Goal: Task Accomplishment & Management: Manage account settings

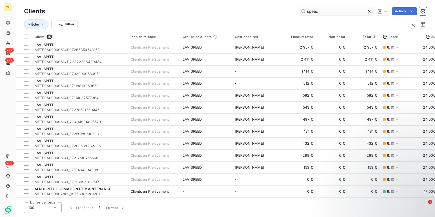
click at [369, 10] on icon at bounding box center [369, 11] width 3 height 3
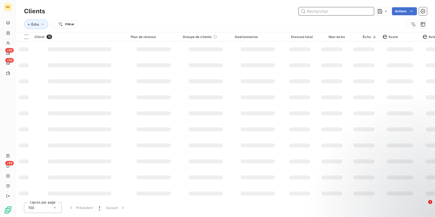
click at [356, 13] on input "text" at bounding box center [336, 11] width 75 height 8
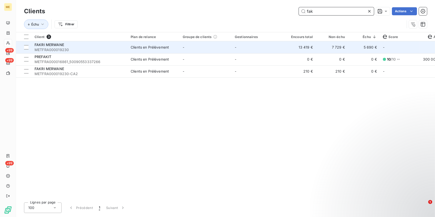
type input "fak"
click at [90, 51] on span "METFRA000019230" at bounding box center [80, 49] width 90 height 5
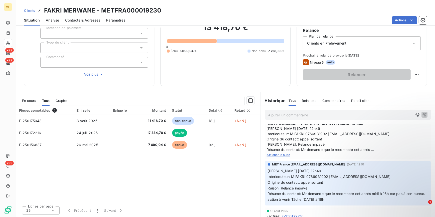
scroll to position [23, 0]
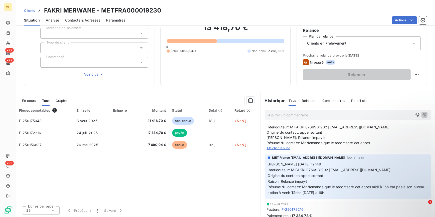
click at [279, 143] on span "Valérie 21/08/2025 12h49 Interlocuteur: M FAKRI 0766931902 groupemenhir77@gmail…" at bounding box center [348, 132] width 163 height 26
click at [279, 146] on span "Afficher la suite" at bounding box center [279, 148] width 24 height 4
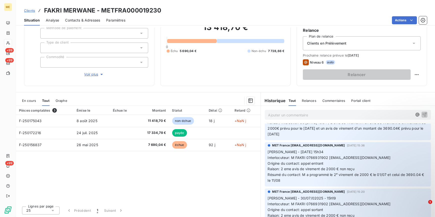
scroll to position [159, 0]
click at [52, 19] on span "Analyse" at bounding box center [52, 20] width 13 height 5
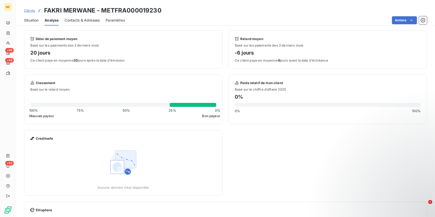
click at [71, 20] on span "Contacts & Adresses" at bounding box center [82, 20] width 35 height 5
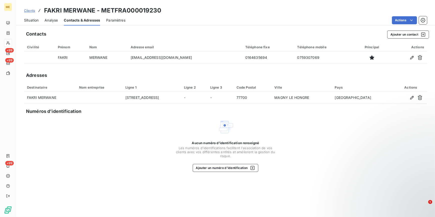
click at [36, 19] on span "Situation" at bounding box center [31, 20] width 15 height 5
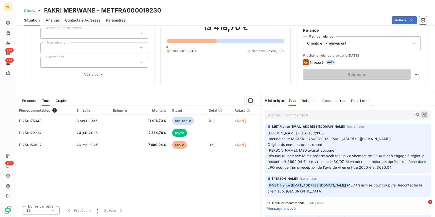
scroll to position [296, 0]
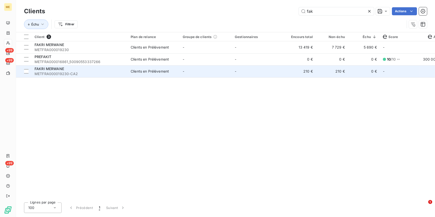
click at [74, 72] on span "METFRA000019230-CA2" at bounding box center [80, 73] width 90 height 5
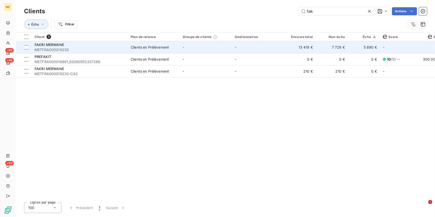
click at [147, 47] on div "Clients en Prélèvement" at bounding box center [150, 47] width 38 height 5
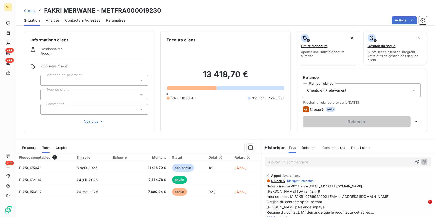
click at [93, 121] on span "Voir plus" at bounding box center [94, 121] width 20 height 5
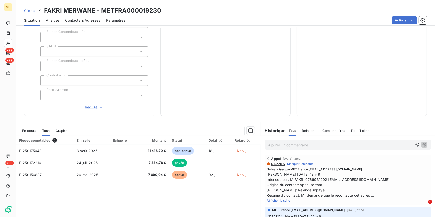
scroll to position [114, 0]
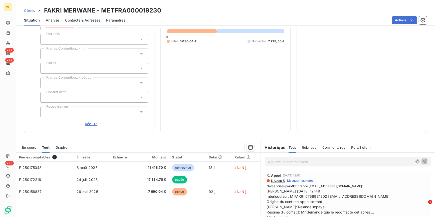
click at [35, 146] on span "En cours" at bounding box center [29, 147] width 14 height 4
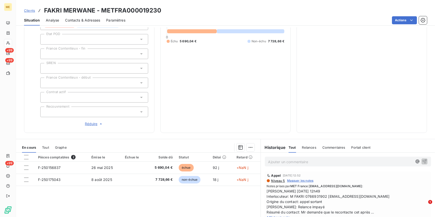
click at [35, 146] on span "En cours" at bounding box center [29, 147] width 14 height 4
click at [46, 148] on span "Tout" at bounding box center [45, 147] width 7 height 4
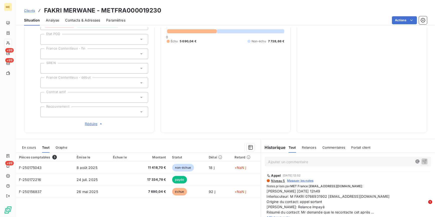
click at [25, 147] on span "En cours" at bounding box center [29, 147] width 14 height 4
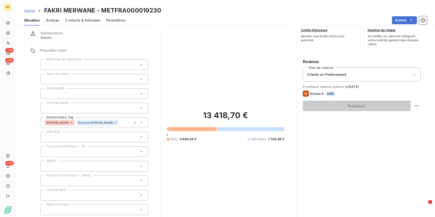
scroll to position [0, 0]
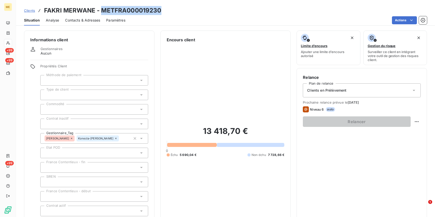
drag, startPoint x: 170, startPoint y: 8, endPoint x: 103, endPoint y: 6, distance: 67.6
click at [103, 6] on div "Clients FAKRI MERWANE - METFRA000019230 Situation Analyse Contacts & Adresses P…" at bounding box center [225, 13] width 419 height 26
copy h3 "METFRA000019230"
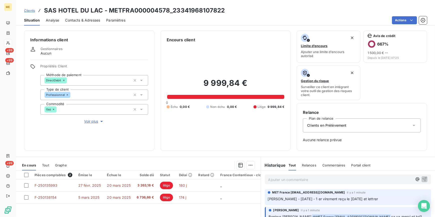
click at [88, 121] on span "Voir plus" at bounding box center [94, 121] width 20 height 5
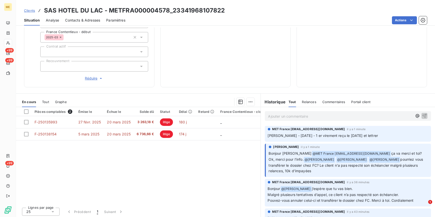
scroll to position [136, 0]
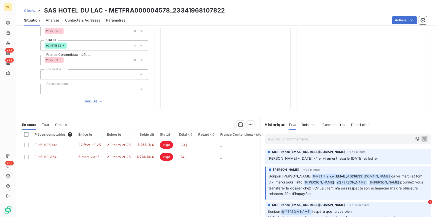
click at [330, 143] on div "Ajouter un commentaire ﻿" at bounding box center [348, 139] width 167 height 10
click at [328, 140] on p "Ajouter un commentaire ﻿" at bounding box center [340, 139] width 144 height 6
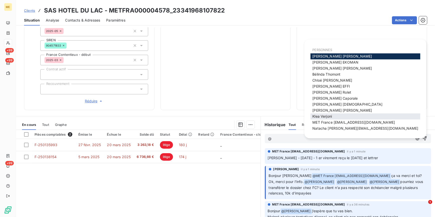
click at [331, 117] on span "Klea Verjoni" at bounding box center [323, 116] width 20 height 4
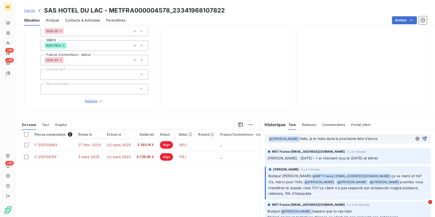
click at [423, 137] on icon "button" at bounding box center [425, 139] width 4 height 4
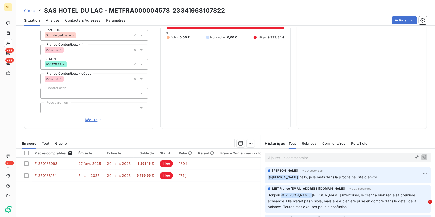
scroll to position [91, 0]
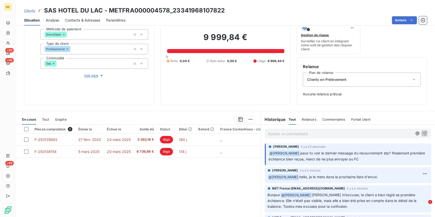
scroll to position [19, 0]
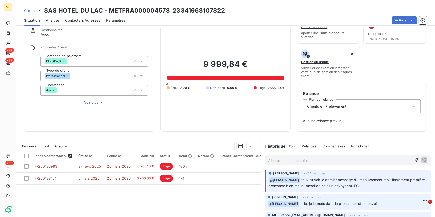
click at [299, 161] on p "Ajouter un commentaire ﻿" at bounding box center [340, 161] width 144 height 6
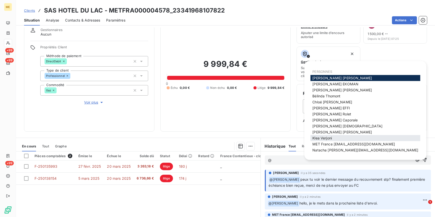
click at [331, 138] on span "Klea Verjoni" at bounding box center [323, 138] width 20 height 4
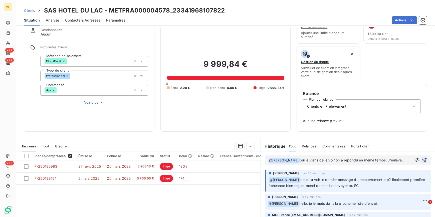
click at [422, 159] on icon "button" at bounding box center [424, 160] width 5 height 5
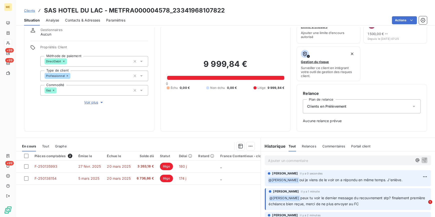
click at [31, 10] on span "Clients" at bounding box center [29, 11] width 11 height 4
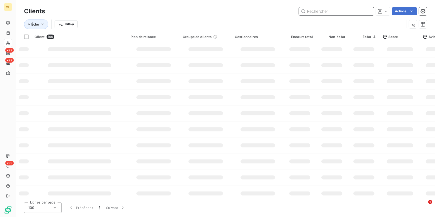
click at [320, 13] on input "text" at bounding box center [336, 11] width 75 height 8
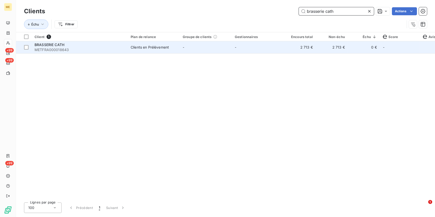
type input "brasserie cath"
click at [237, 46] on td "-" at bounding box center [258, 47] width 52 height 12
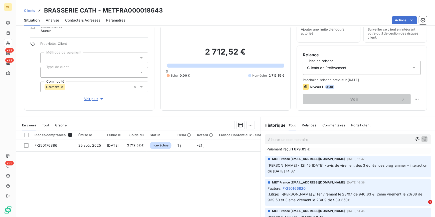
scroll to position [23, 0]
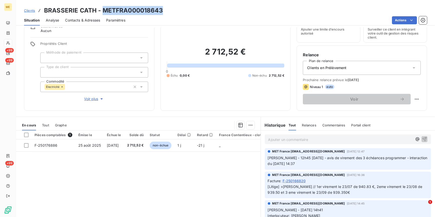
drag, startPoint x: 168, startPoint y: 13, endPoint x: 103, endPoint y: 9, distance: 65.2
click at [103, 9] on div "Clients BRASSERIE CATH - METFRA000018643" at bounding box center [225, 10] width 419 height 9
copy h3 "METFRA000018643"
click at [33, 9] on span "Clients" at bounding box center [29, 11] width 11 height 4
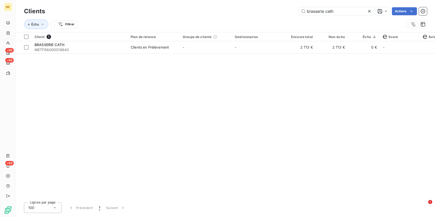
click at [373, 10] on div at bounding box center [370, 11] width 7 height 8
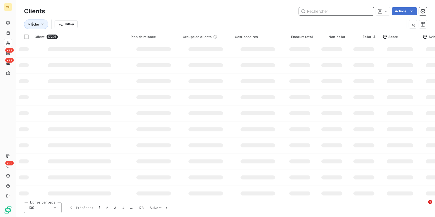
click at [368, 8] on input "text" at bounding box center [336, 11] width 75 height 8
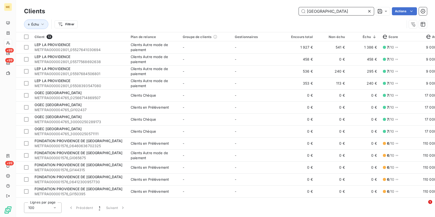
click at [305, 12] on input "providence" at bounding box center [336, 11] width 75 height 8
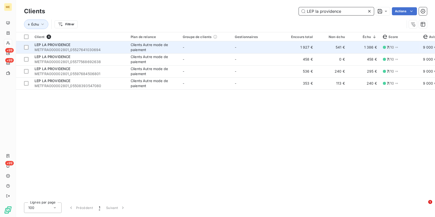
type input "LEP la providence"
click at [206, 47] on td "-" at bounding box center [206, 47] width 52 height 12
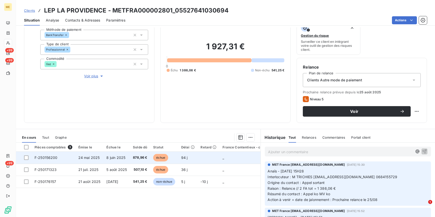
scroll to position [68, 0]
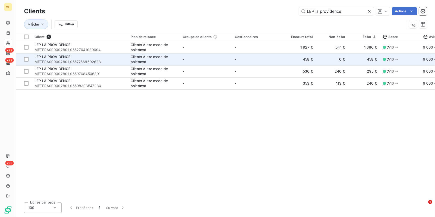
click at [200, 60] on td "-" at bounding box center [206, 59] width 52 height 12
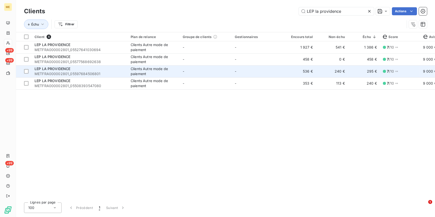
click at [100, 72] on span "METFRA000002801_05597684506801" at bounding box center [80, 73] width 90 height 5
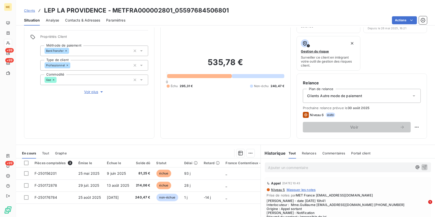
scroll to position [68, 0]
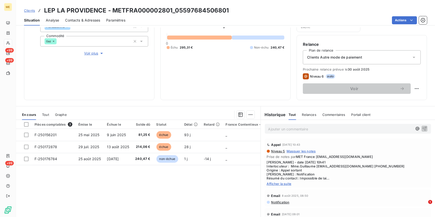
click at [290, 183] on span "Afficher la suite" at bounding box center [348, 184] width 163 height 4
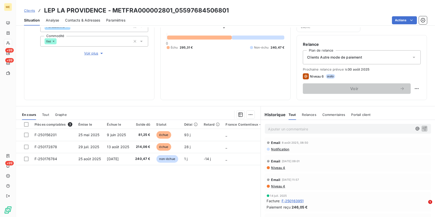
scroll to position [0, 0]
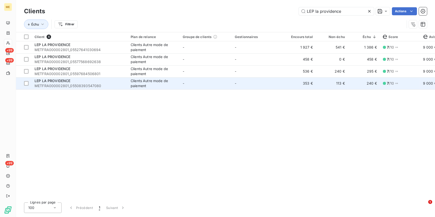
click at [138, 86] on div "Clients Autre mode de paiement" at bounding box center [154, 83] width 46 height 10
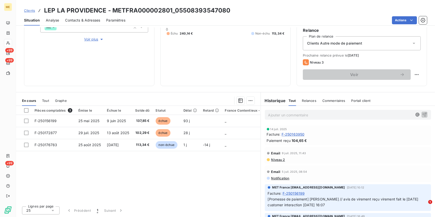
scroll to position [23, 0]
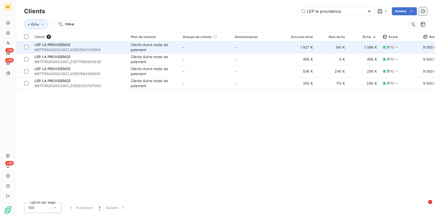
click at [278, 47] on td "-" at bounding box center [258, 47] width 52 height 12
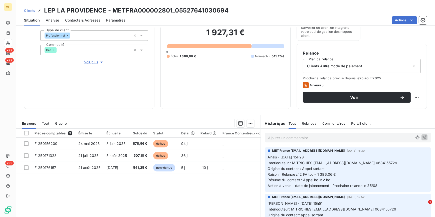
scroll to position [37, 0]
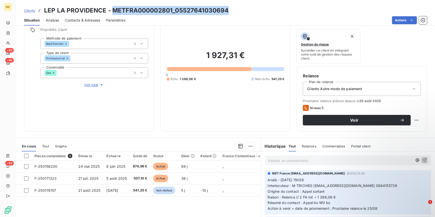
drag, startPoint x: 233, startPoint y: 12, endPoint x: 113, endPoint y: 8, distance: 119.8
click at [113, 8] on div "Clients LEP LA PROVIDENCE - METFRA000002801_05527641030694" at bounding box center [225, 10] width 419 height 9
copy h3 "METFRA000002801_05527641030694"
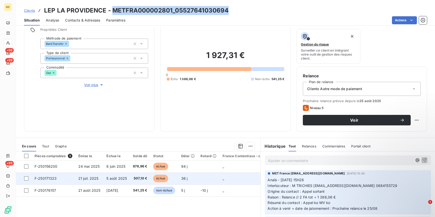
scroll to position [82, 0]
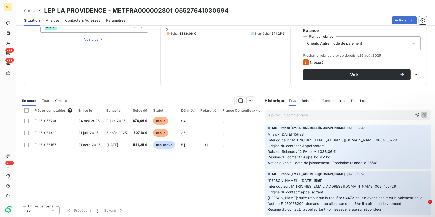
click at [316, 119] on div "Ajouter un commentaire ﻿" at bounding box center [348, 115] width 167 height 10
click at [316, 114] on p "Ajouter un commentaire ﻿" at bounding box center [340, 115] width 144 height 6
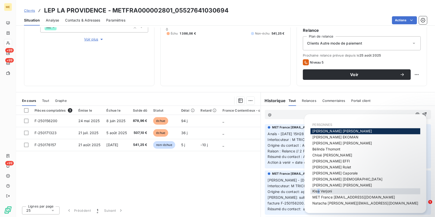
click at [319, 194] on div "Klea Verjoni" at bounding box center [366, 192] width 110 height 6
drag, startPoint x: 319, startPoint y: 194, endPoint x: 318, endPoint y: 198, distance: 4.1
click at [318, 198] on span "MET France met-france@recouvrement.met.com" at bounding box center [354, 197] width 83 height 4
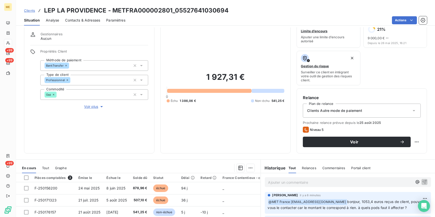
scroll to position [45, 0]
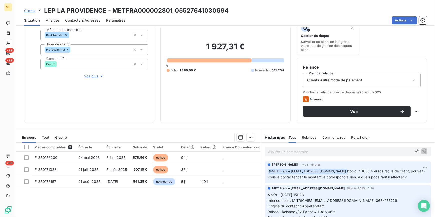
click at [28, 10] on span "Clients" at bounding box center [29, 11] width 11 height 4
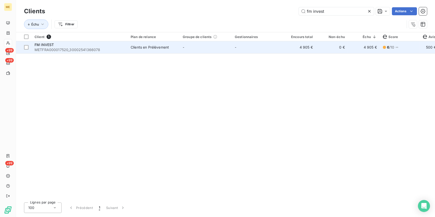
type input "fm invest"
click at [321, 50] on td "0 €" at bounding box center [332, 47] width 32 height 12
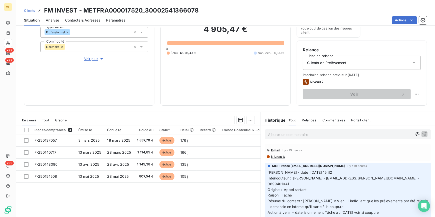
scroll to position [37, 0]
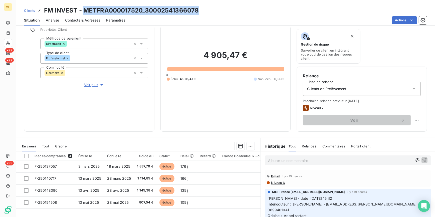
drag, startPoint x: 232, startPoint y: 9, endPoint x: 83, endPoint y: 13, distance: 149.0
click at [83, 13] on div "Clients FM INVEST - METFRA000017520_30002541366078" at bounding box center [225, 10] width 419 height 9
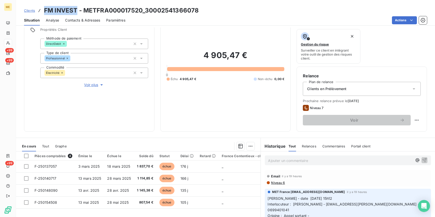
drag, startPoint x: 77, startPoint y: 10, endPoint x: 42, endPoint y: 12, distance: 35.9
click at [42, 12] on div "Clients FM INVEST - METFRA000017520_30002541366078" at bounding box center [111, 10] width 175 height 9
copy h3 "FM INVEST"
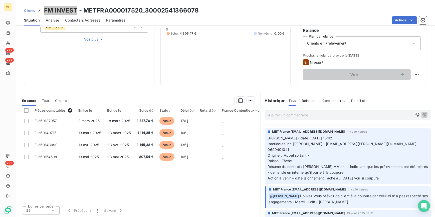
scroll to position [23, 0]
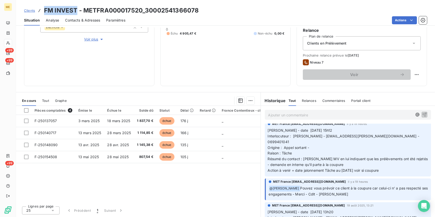
click at [356, 115] on p "Ajouter un commentaire ﻿" at bounding box center [340, 115] width 144 height 6
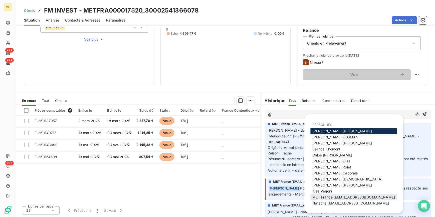
click at [341, 198] on span "MET France met-france@recouvrement.met.com" at bounding box center [354, 197] width 83 height 4
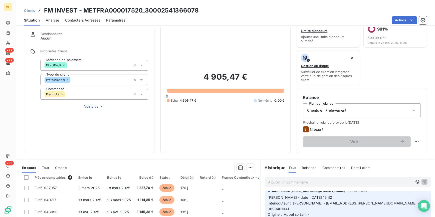
scroll to position [14, 0]
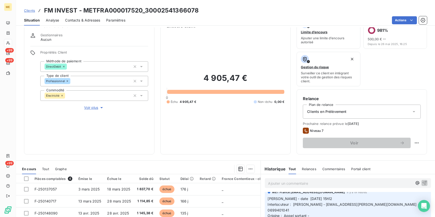
click at [30, 8] on link "Clients" at bounding box center [29, 10] width 11 height 5
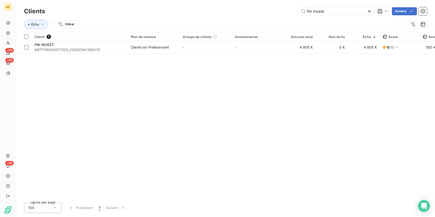
click at [372, 11] on div at bounding box center [370, 11] width 7 height 8
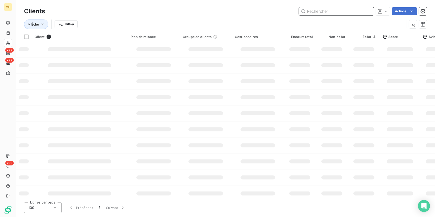
click at [365, 11] on input "text" at bounding box center [336, 11] width 75 height 8
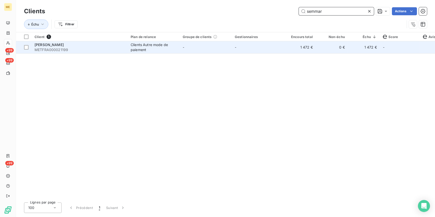
type input "semmar"
click at [276, 50] on td "-" at bounding box center [258, 47] width 52 height 12
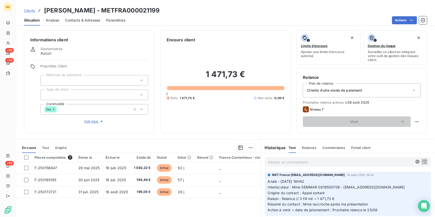
click at [31, 9] on span "Clients" at bounding box center [29, 11] width 11 height 4
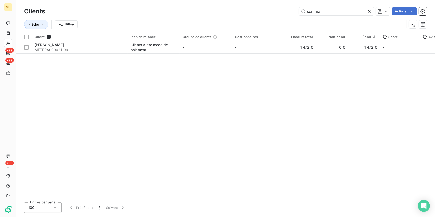
click at [371, 13] on icon at bounding box center [369, 11] width 5 height 5
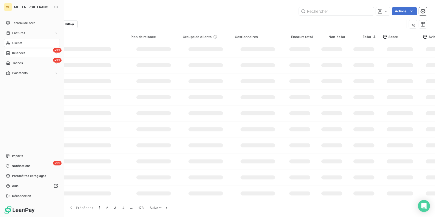
click at [20, 53] on span "Relances" at bounding box center [18, 53] width 13 height 5
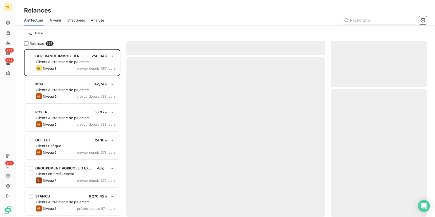
scroll to position [165, 93]
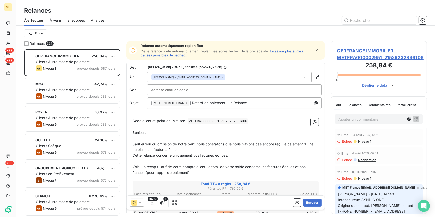
click at [78, 21] on span "Effectuées" at bounding box center [76, 20] width 18 height 5
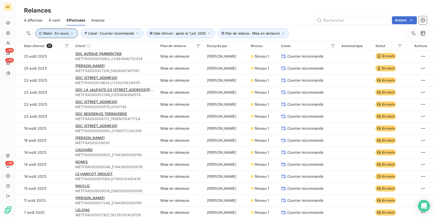
click at [67, 31] on span "Statut : En cours" at bounding box center [56, 33] width 26 height 4
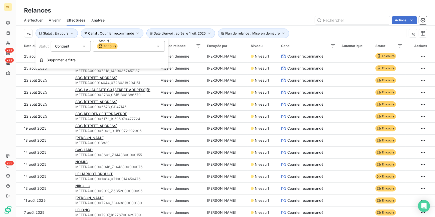
click at [133, 46] on div "En cours" at bounding box center [129, 46] width 72 height 11
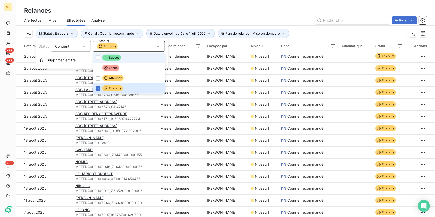
click at [123, 59] on li "Succès" at bounding box center [129, 58] width 72 height 10
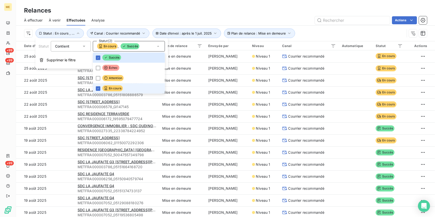
click at [113, 87] on span "En cours" at bounding box center [112, 88] width 21 height 6
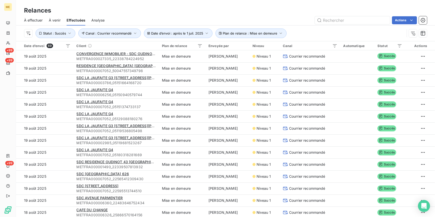
click at [175, 14] on div "Relances" at bounding box center [225, 10] width 419 height 9
click at [407, 34] on div "Exporter les relances (69 relances)" at bounding box center [380, 31] width 70 height 8
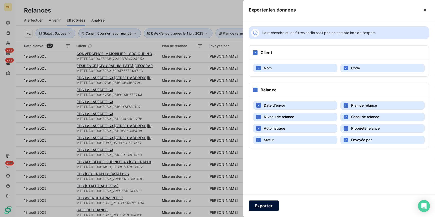
click at [255, 206] on button "Exporter" at bounding box center [264, 206] width 30 height 11
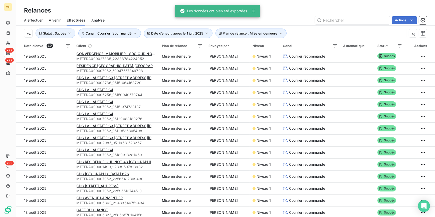
click at [296, 13] on div "Relances" at bounding box center [225, 10] width 419 height 9
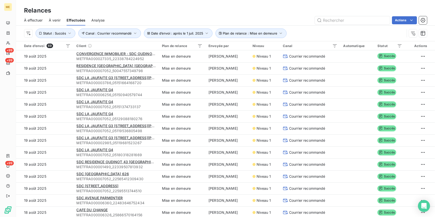
click at [249, 21] on div "Actions" at bounding box center [269, 20] width 317 height 8
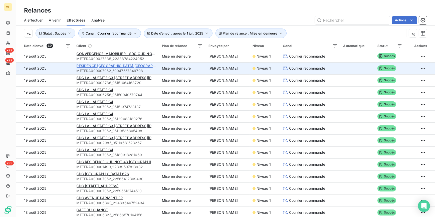
click at [131, 67] on span "RESIDENCE GREEN PARK BOBIGNY 36 AV KARL MARX" at bounding box center [145, 66] width 136 height 4
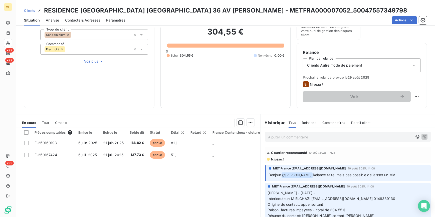
scroll to position [68, 0]
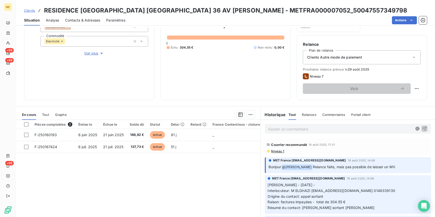
click at [278, 152] on span "Niveau 1" at bounding box center [278, 151] width 14 height 4
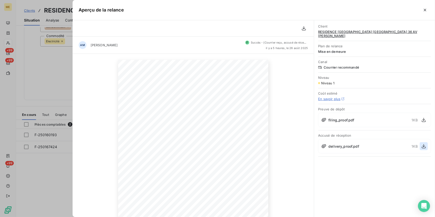
click at [425, 144] on icon "button" at bounding box center [423, 146] width 5 height 5
click at [67, 70] on div at bounding box center [217, 108] width 435 height 217
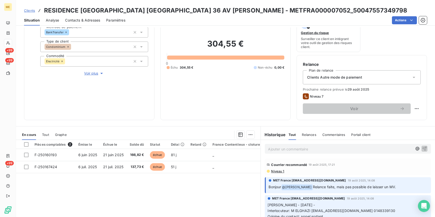
scroll to position [45, 0]
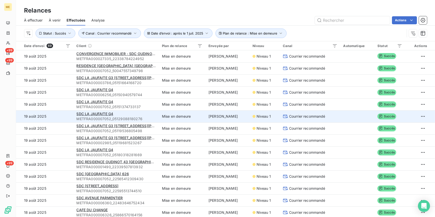
click at [176, 118] on td "Mise en demeure" at bounding box center [182, 116] width 47 height 12
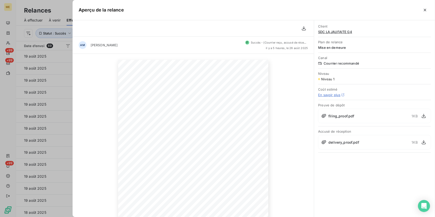
click at [338, 32] on span "SDC LA JAUFAITE G4" at bounding box center [374, 32] width 113 height 4
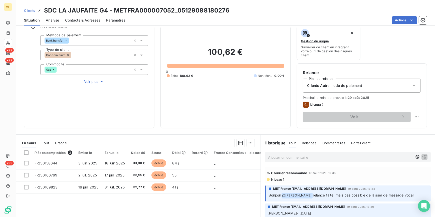
scroll to position [82, 0]
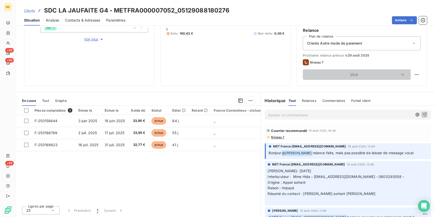
click at [281, 137] on span "Niveau 1" at bounding box center [278, 137] width 14 height 4
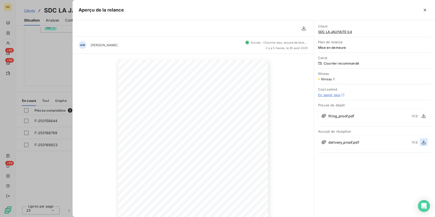
click at [424, 141] on icon "button" at bounding box center [423, 142] width 5 height 5
click at [35, 110] on div at bounding box center [217, 108] width 435 height 217
click at [57, 86] on div "Informations client Gestionnaires Aucun Propriétés Client Méthode de paiement B…" at bounding box center [89, 17] width 130 height 138
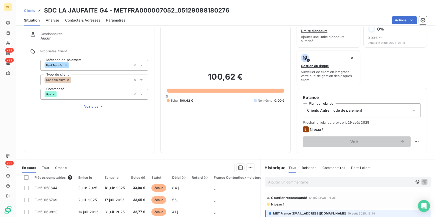
scroll to position [14, 0]
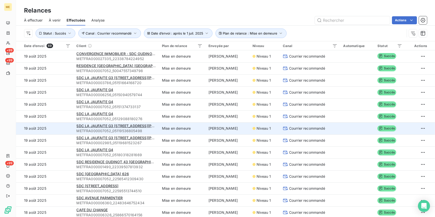
click at [151, 129] on span "METFRA000007052_05119536805498" at bounding box center [117, 130] width 80 height 5
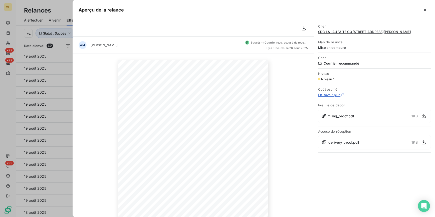
click at [347, 33] on span "SDC LA JAUFAITE G3 [STREET_ADDRESS][PERSON_NAME]" at bounding box center [374, 32] width 113 height 4
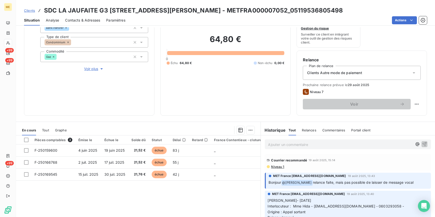
scroll to position [82, 0]
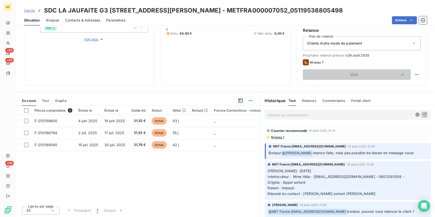
click at [278, 138] on span "Niveau 1" at bounding box center [278, 137] width 14 height 4
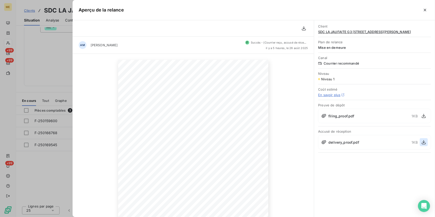
click at [424, 141] on icon "button" at bounding box center [424, 142] width 4 height 4
drag, startPoint x: 31, startPoint y: 59, endPoint x: 35, endPoint y: 41, distance: 19.1
click at [31, 59] on div at bounding box center [217, 108] width 435 height 217
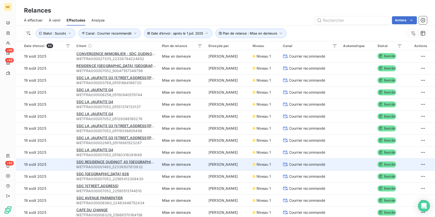
click at [159, 165] on td "Mise en demeure" at bounding box center [182, 165] width 47 height 12
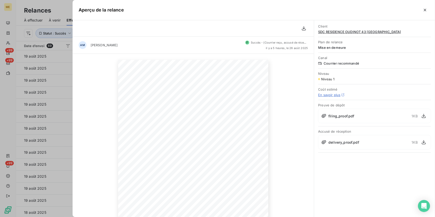
click at [338, 35] on div "Client SDC RESIDENCE OUDINOT 43 GRIGNY" at bounding box center [374, 29] width 113 height 16
click at [338, 32] on span "SDC RESIDENCE OUDINOT 43 [GEOGRAPHIC_DATA]" at bounding box center [374, 32] width 113 height 4
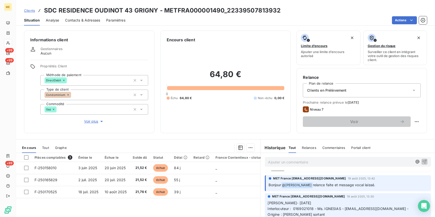
scroll to position [91, 0]
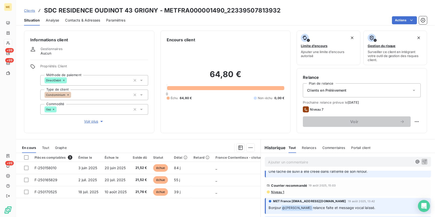
click at [276, 194] on span "Niveau 1" at bounding box center [278, 192] width 14 height 4
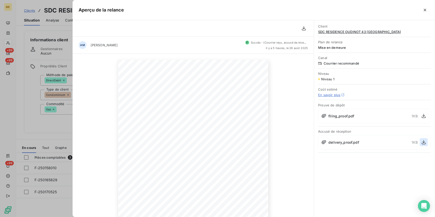
click at [423, 141] on icon "button" at bounding box center [423, 142] width 5 height 5
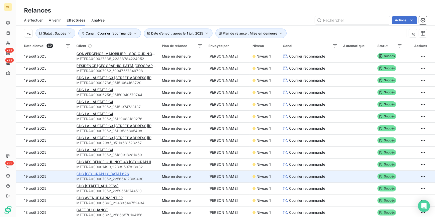
click at [109, 173] on span "SDC [GEOGRAPHIC_DATA] 626" at bounding box center [103, 174] width 53 height 4
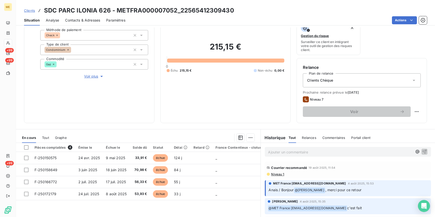
scroll to position [45, 0]
click at [277, 173] on span "Niveau 1" at bounding box center [278, 174] width 14 height 4
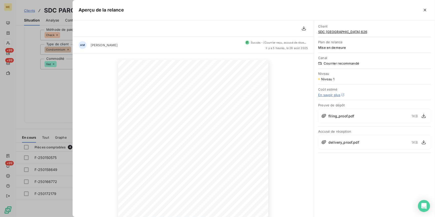
click at [430, 143] on div "delivery_proof.pdf 1 KB" at bounding box center [374, 142] width 113 height 15
click at [424, 144] on icon "button" at bounding box center [423, 142] width 5 height 5
click at [35, 76] on div at bounding box center [217, 108] width 435 height 217
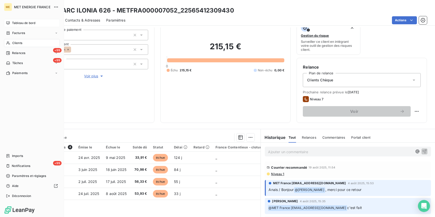
click at [27, 20] on div "Tableau de bord" at bounding box center [32, 23] width 56 height 8
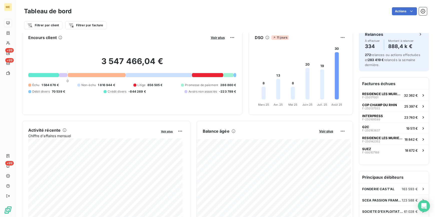
scroll to position [23, 0]
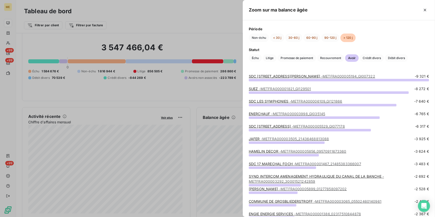
click at [225, 93] on div at bounding box center [217, 108] width 435 height 217
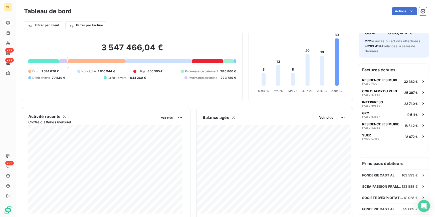
scroll to position [0, 0]
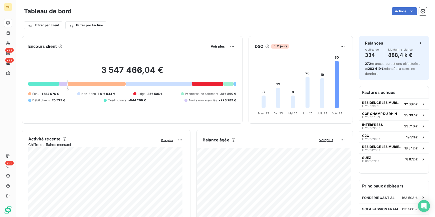
click at [287, 18] on html "ME +99 +99 +99 Tableau de bord Actions Filtrer par client Filtrer par facture E…" at bounding box center [217, 108] width 435 height 217
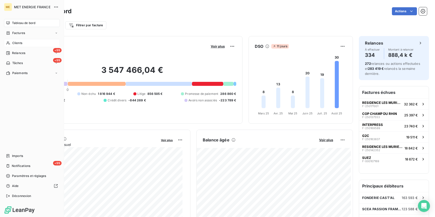
click at [14, 43] on span "Clients" at bounding box center [17, 43] width 10 height 5
click at [20, 43] on span "Clients" at bounding box center [17, 43] width 10 height 5
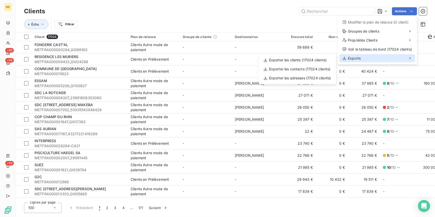
click at [362, 59] on div "Exports" at bounding box center [378, 58] width 76 height 8
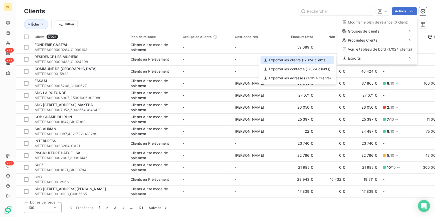
click at [296, 57] on div "Exporter les clients (17024 clients)" at bounding box center [298, 60] width 74 height 8
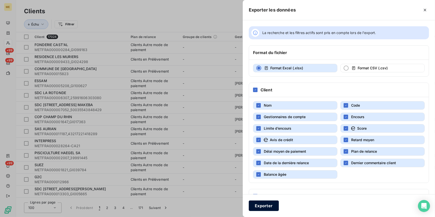
click at [269, 202] on button "Exporter" at bounding box center [264, 206] width 30 height 11
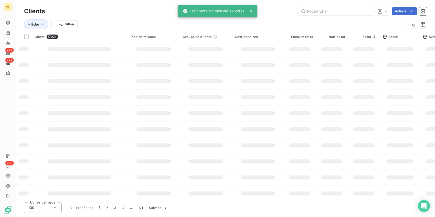
click at [256, 18] on div "Les clients ont bien été exportés" at bounding box center [218, 11] width 80 height 15
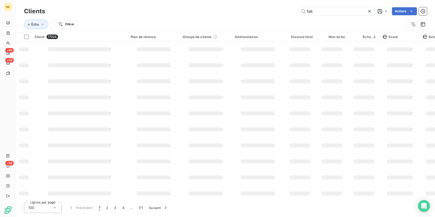
type input "fak"
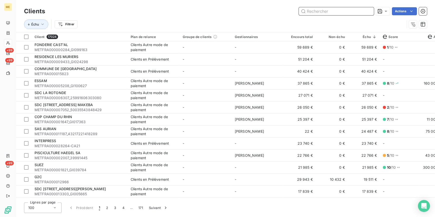
click at [323, 10] on input "text" at bounding box center [336, 11] width 75 height 8
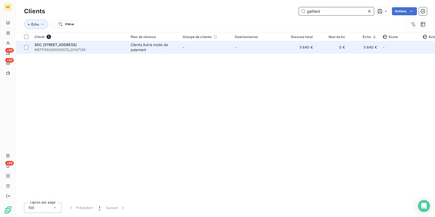
type input "gallieni"
click at [250, 50] on td "-" at bounding box center [258, 47] width 52 height 12
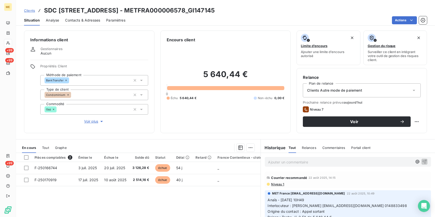
click at [90, 124] on span "Voir plus" at bounding box center [94, 121] width 20 height 5
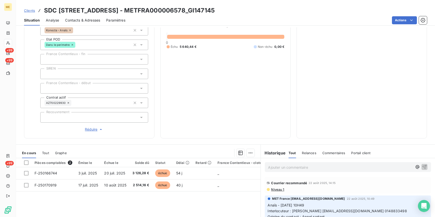
scroll to position [114, 0]
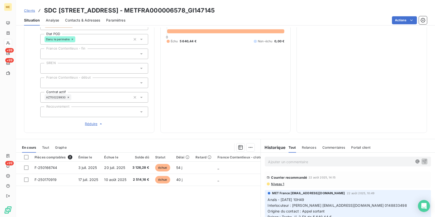
click at [91, 122] on span "Réduire" at bounding box center [94, 123] width 19 height 5
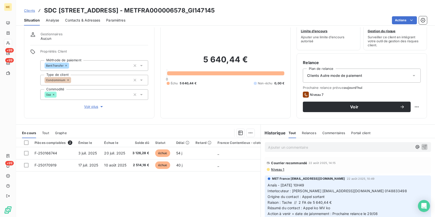
scroll to position [23, 0]
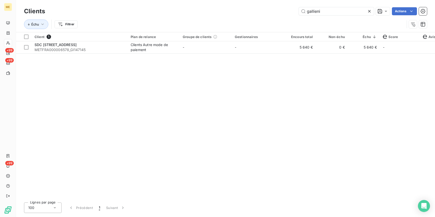
click at [368, 12] on icon at bounding box center [369, 11] width 3 height 3
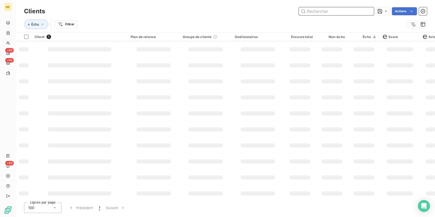
click at [368, 12] on input "text" at bounding box center [336, 11] width 75 height 8
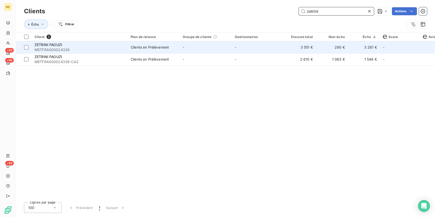
type input "zetrini"
click at [155, 51] on td "Clients en Prélèvement" at bounding box center [154, 47] width 52 height 12
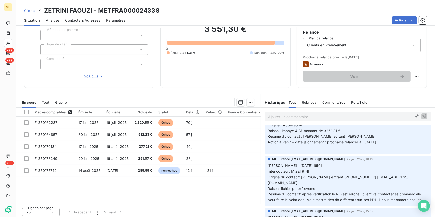
scroll to position [23, 0]
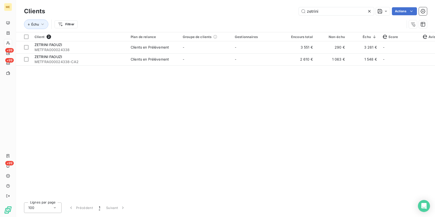
click at [370, 12] on icon at bounding box center [369, 11] width 5 height 5
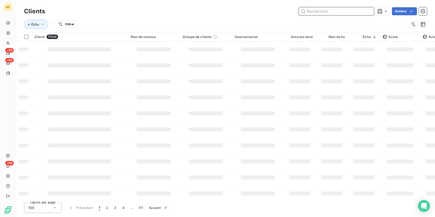
click at [370, 12] on input "text" at bounding box center [336, 11] width 75 height 8
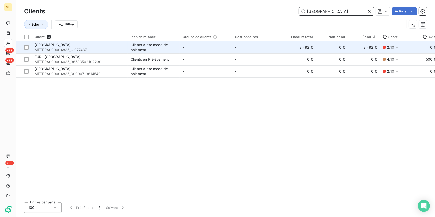
type input "hotel de paris"
click at [112, 50] on span "METFRA000004835_GI077487" at bounding box center [80, 49] width 90 height 5
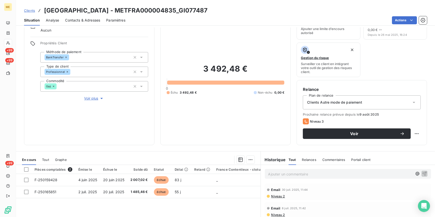
scroll to position [23, 0]
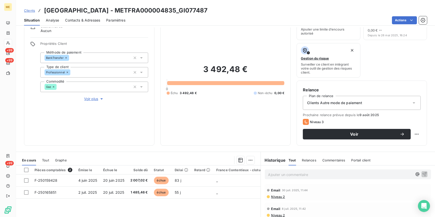
click at [92, 100] on span "Voir plus" at bounding box center [94, 98] width 20 height 5
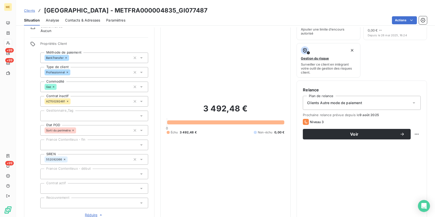
scroll to position [91, 0]
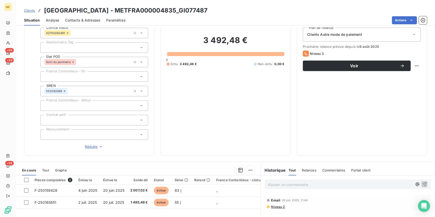
click at [91, 148] on span "Réduire" at bounding box center [94, 146] width 19 height 5
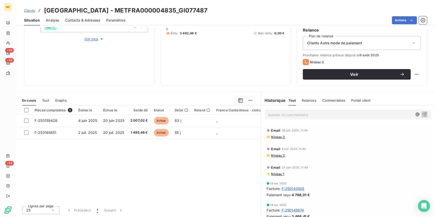
scroll to position [0, 0]
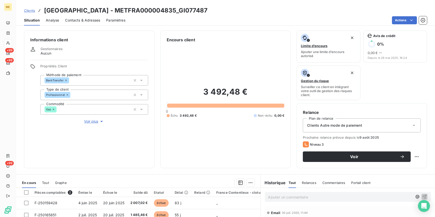
click at [92, 20] on span "Contacts & Adresses" at bounding box center [82, 20] width 35 height 5
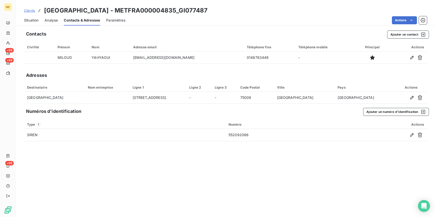
click at [28, 20] on span "Situation" at bounding box center [31, 20] width 15 height 5
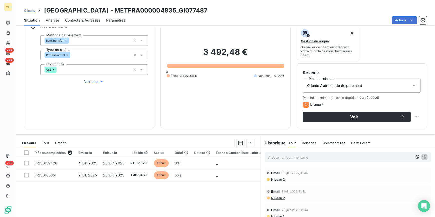
scroll to position [23, 0]
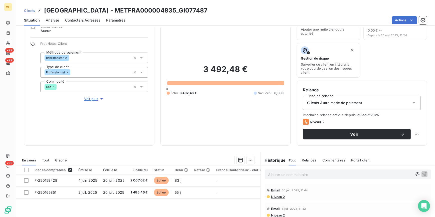
click at [322, 174] on p "Ajouter un commentaire ﻿" at bounding box center [340, 175] width 144 height 6
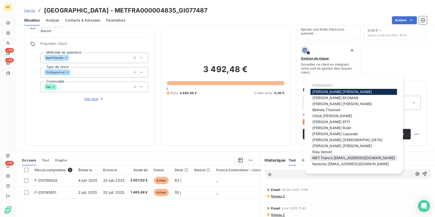
click at [356, 157] on span "MET France [EMAIL_ADDRESS][DOMAIN_NAME]" at bounding box center [354, 158] width 83 height 4
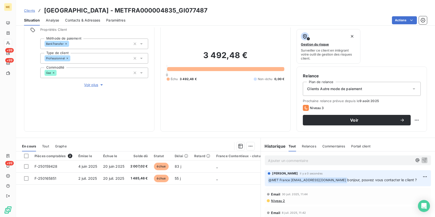
scroll to position [0, 0]
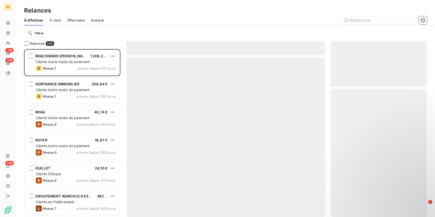
scroll to position [165, 93]
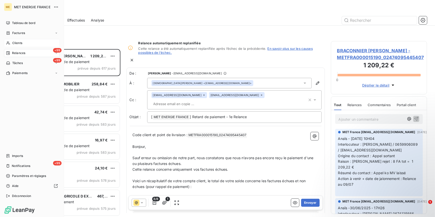
click at [37, 42] on div "Clients" at bounding box center [32, 43] width 56 height 8
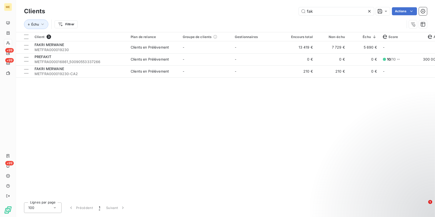
click at [369, 12] on icon at bounding box center [369, 11] width 5 height 5
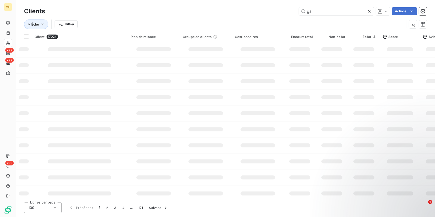
type input "gallieni"
type input "zetrini"
type input "[GEOGRAPHIC_DATA]"
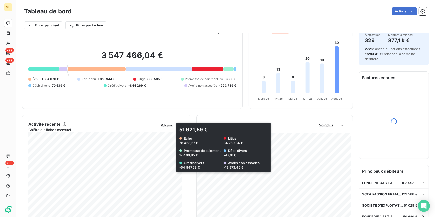
scroll to position [23, 0]
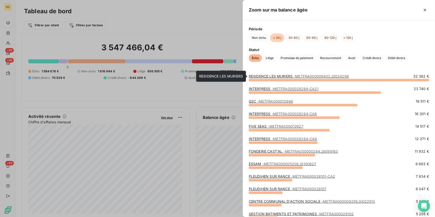
click at [293, 74] on link "RESIDENCE LES MURIERS - METFRA000009433_GI024298" at bounding box center [299, 76] width 100 height 4
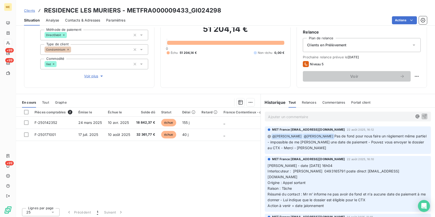
scroll to position [23, 0]
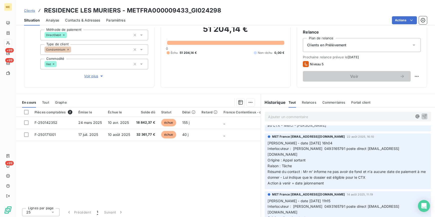
click at [93, 78] on span "Voir plus" at bounding box center [94, 76] width 20 height 5
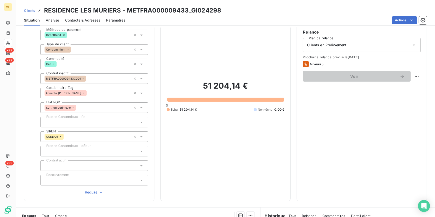
click at [89, 191] on span "Réduire" at bounding box center [94, 192] width 19 height 5
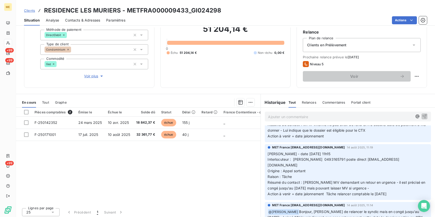
scroll to position [68, 0]
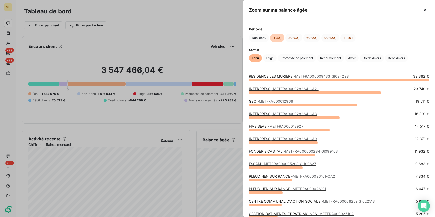
click at [269, 102] on span "- METFRA000012966" at bounding box center [275, 101] width 36 height 4
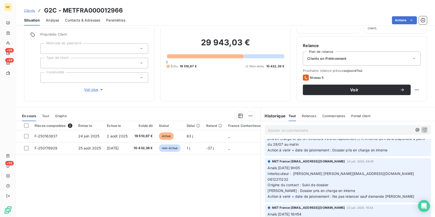
scroll to position [24, 0]
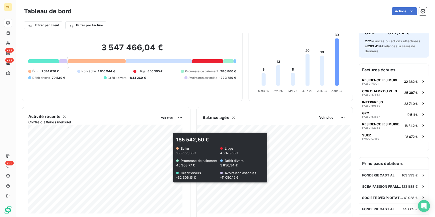
scroll to position [46, 0]
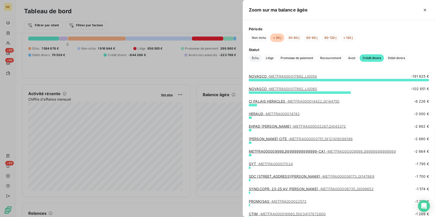
click at [259, 59] on span "Échu" at bounding box center [255, 58] width 13 height 8
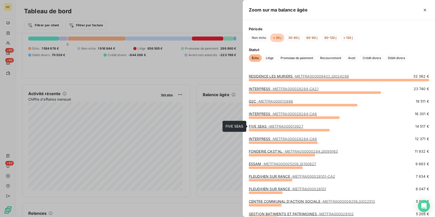
click at [286, 124] on span "- METFRA000013927" at bounding box center [286, 126] width 36 height 4
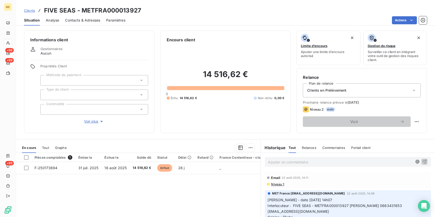
click at [94, 120] on span "Voir plus" at bounding box center [94, 121] width 20 height 5
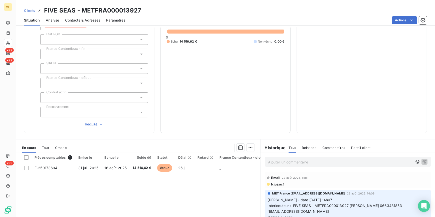
scroll to position [114, 0]
click at [101, 128] on div "Informations client Gestionnaires Aucun Propriétés Client Méthode de paiement T…" at bounding box center [89, 25] width 130 height 216
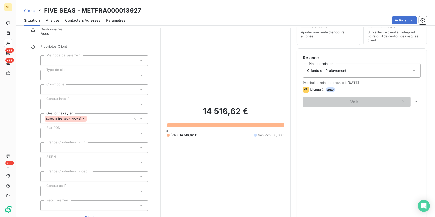
scroll to position [0, 0]
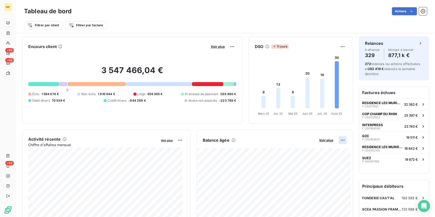
scroll to position [46, 0]
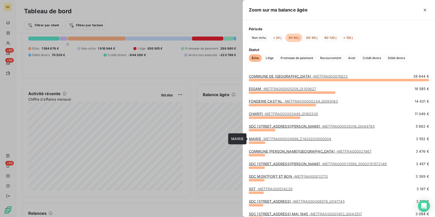
click at [303, 137] on span "- METFRA000004986_Z1420200000004" at bounding box center [296, 139] width 69 height 4
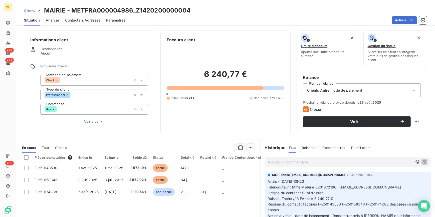
click at [86, 123] on span "Voir plus" at bounding box center [94, 121] width 20 height 5
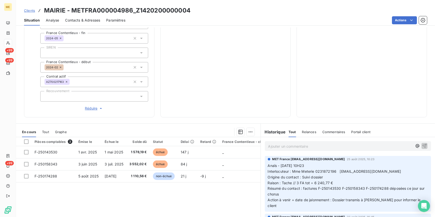
scroll to position [136, 0]
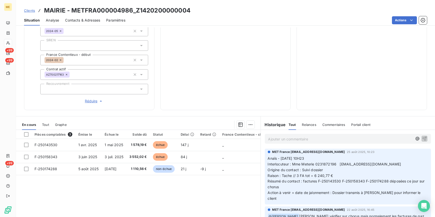
click at [93, 100] on span "Réduire" at bounding box center [94, 101] width 19 height 5
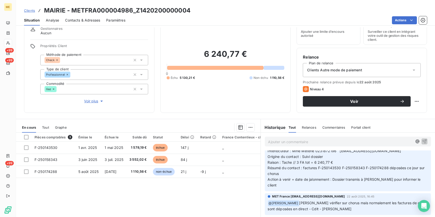
scroll to position [23, 0]
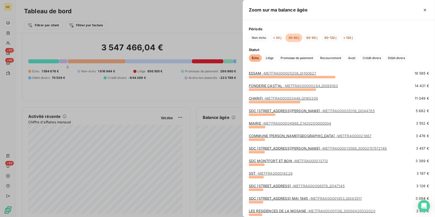
scroll to position [23, 0]
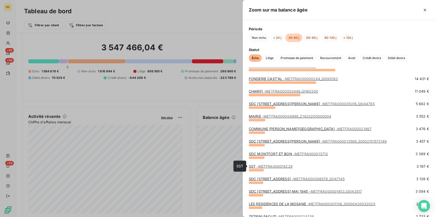
click at [278, 168] on span "- METFRA000014229" at bounding box center [275, 166] width 36 height 4
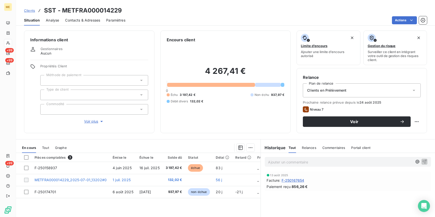
click at [304, 148] on span "Relances" at bounding box center [309, 148] width 14 height 4
click at [290, 148] on span "Tout" at bounding box center [292, 148] width 7 height 4
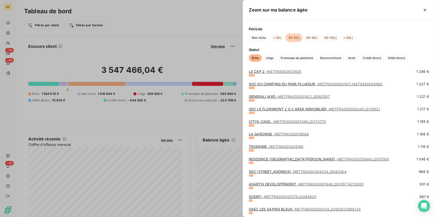
scroll to position [478, 0]
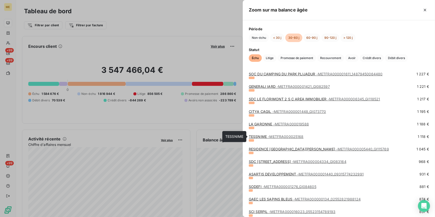
click at [272, 135] on span "- METFRA000025168" at bounding box center [286, 136] width 36 height 4
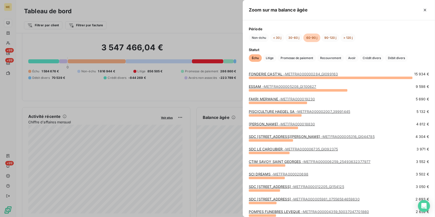
scroll to position [23, 0]
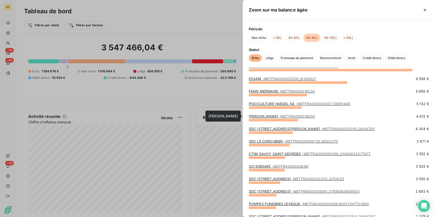
click at [290, 117] on span "- METFRA000018830" at bounding box center [297, 116] width 36 height 4
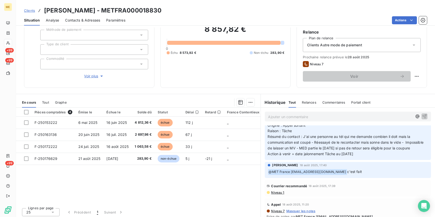
scroll to position [45, 0]
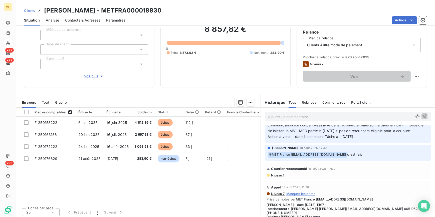
click at [279, 177] on span "Niveau 1" at bounding box center [278, 175] width 14 height 4
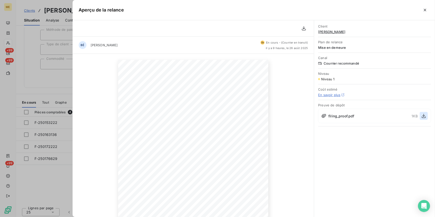
click at [423, 115] on icon "button" at bounding box center [423, 115] width 5 height 5
click at [47, 83] on div at bounding box center [217, 108] width 435 height 217
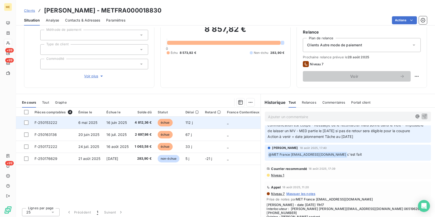
click at [87, 123] on span "6 mai 2025" at bounding box center [87, 122] width 19 height 4
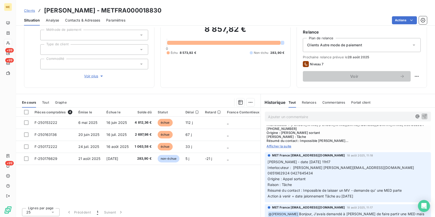
scroll to position [136, 0]
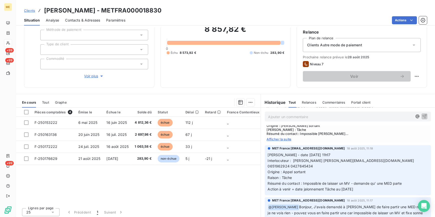
click at [276, 141] on span "Afficher la suite" at bounding box center [348, 139] width 163 height 4
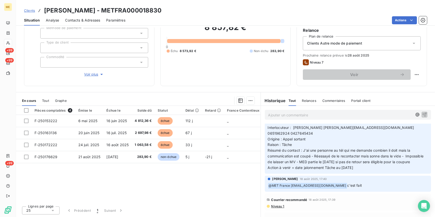
scroll to position [0, 0]
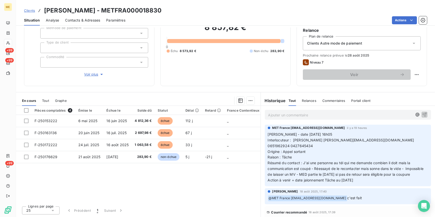
drag, startPoint x: 300, startPoint y: 173, endPoint x: 281, endPoint y: 174, distance: 19.0
click at [281, 174] on span "Résumé du contact : J'ai une personne au tél qui me demande combien il doit mai…" at bounding box center [346, 169] width 157 height 16
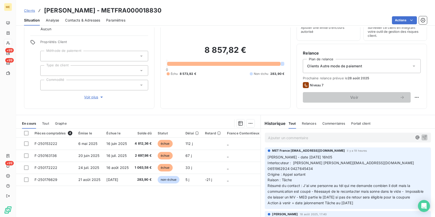
click at [71, 22] on span "Contacts & Adresses" at bounding box center [82, 20] width 35 height 5
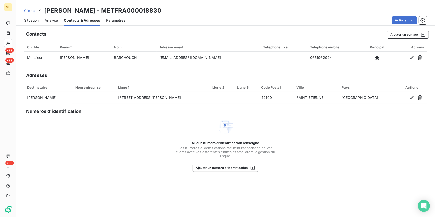
drag, startPoint x: 175, startPoint y: 10, endPoint x: 113, endPoint y: 9, distance: 62.6
click at [113, 9] on div "Clients GAGLIANO Benjamin - METFRA000018830" at bounding box center [225, 10] width 419 height 9
copy h3 "METFRA000018830"
click at [29, 22] on span "Situation" at bounding box center [31, 20] width 15 height 5
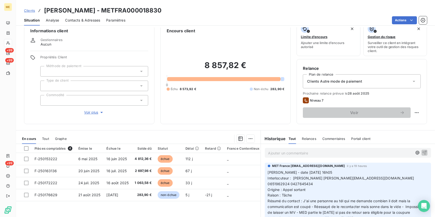
scroll to position [0, 0]
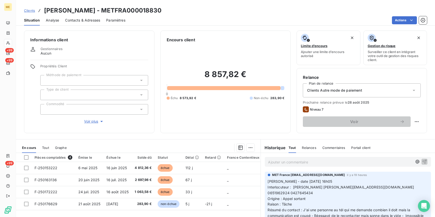
click at [78, 20] on span "Contacts & Adresses" at bounding box center [82, 20] width 35 height 5
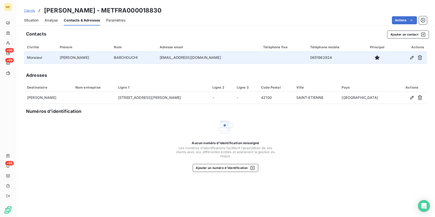
drag, startPoint x: 78, startPoint y: 20, endPoint x: 79, endPoint y: 52, distance: 32.1
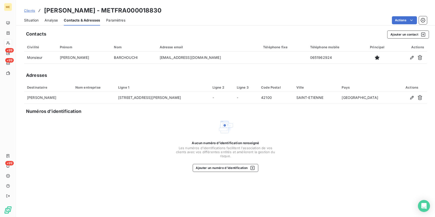
drag, startPoint x: 79, startPoint y: 55, endPoint x: 51, endPoint y: 72, distance: 33.5
click at [51, 72] on div "Adresses" at bounding box center [225, 75] width 403 height 7
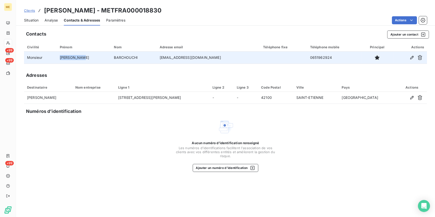
drag, startPoint x: 88, startPoint y: 59, endPoint x: 63, endPoint y: 57, distance: 25.1
click at [63, 57] on td "Abdelhafidh" at bounding box center [84, 58] width 54 height 12
copy td "Abdelhafidh"
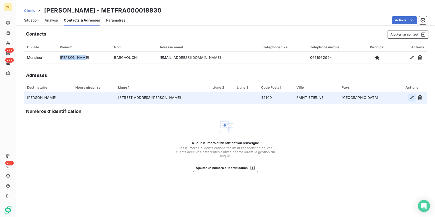
click at [412, 98] on icon "button" at bounding box center [412, 97] width 5 height 5
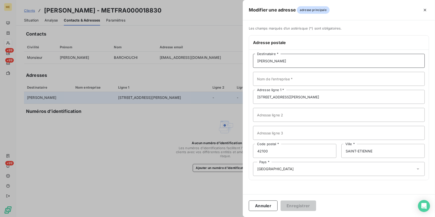
drag, startPoint x: 298, startPoint y: 60, endPoint x: 243, endPoint y: 62, distance: 55.1
click at [243, 62] on div "Les champs marqués d’un astérisque (*) sont obligatoires. Adresse postale GAGLI…" at bounding box center [339, 106] width 192 height 160
paste input "Abdelhafidh"
click at [257, 60] on input "Abdelhafidh" at bounding box center [339, 61] width 172 height 14
type input "BARCHOUCHI Abdelhafidh"
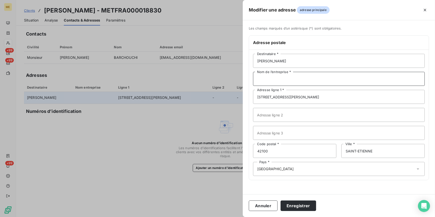
click at [268, 78] on input "Nom de l’entreprise *" at bounding box center [339, 79] width 172 height 14
type input "Boulangerie ayoub"
click at [303, 203] on button "Enregistrer" at bounding box center [299, 206] width 36 height 11
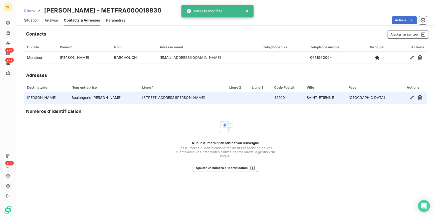
click at [31, 21] on span "Situation" at bounding box center [31, 20] width 15 height 5
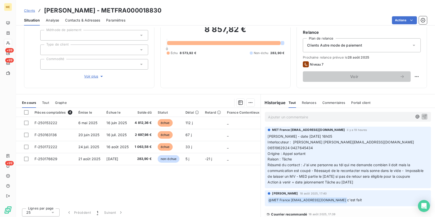
scroll to position [47, 0]
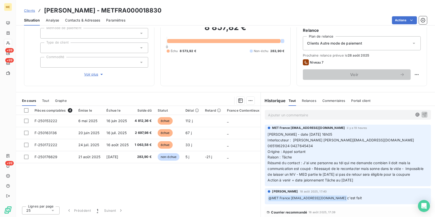
click at [356, 42] on span "Clients Autre mode de paiement" at bounding box center [334, 43] width 55 height 5
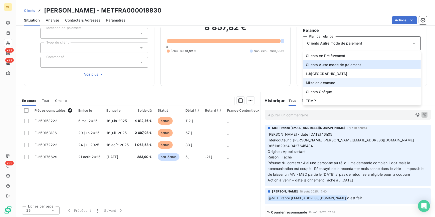
click at [331, 82] on span "Mise en demeure" at bounding box center [320, 82] width 29 height 5
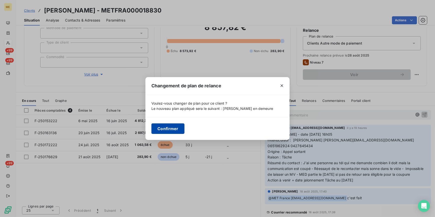
click at [171, 131] on button "Confirmer" at bounding box center [167, 128] width 33 height 11
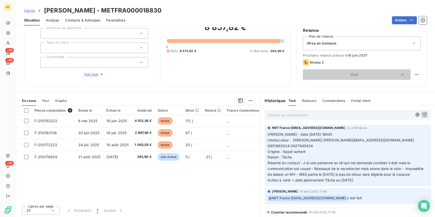
click at [412, 42] on icon at bounding box center [414, 43] width 5 height 5
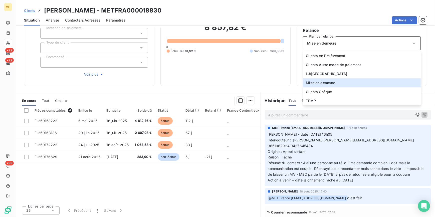
click at [247, 82] on div "Encours client 8 857,82 € 0 Échu 8 573,92 € Non-échu 283,90 €" at bounding box center [226, 34] width 130 height 103
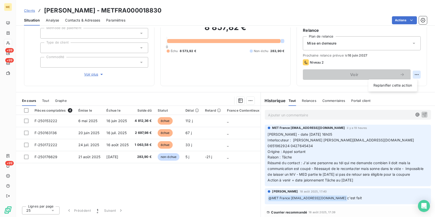
click at [414, 72] on html "ME +99 +99 +99 Clients [PERSON_NAME] - METFRA000018830 Situation Analyse Contac…" at bounding box center [217, 108] width 435 height 217
click at [406, 88] on div "Replanifier cette action" at bounding box center [393, 85] width 45 height 8
select select "7"
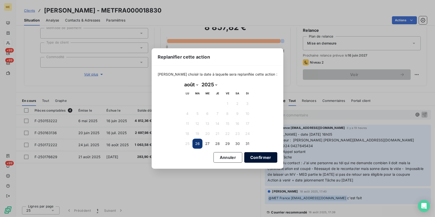
click at [250, 157] on button "Confirmer" at bounding box center [260, 157] width 33 height 11
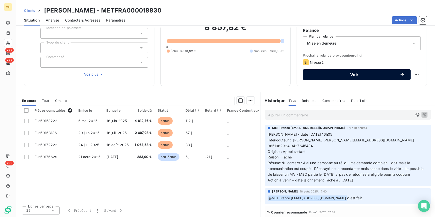
click at [402, 72] on button "Voir" at bounding box center [357, 74] width 108 height 11
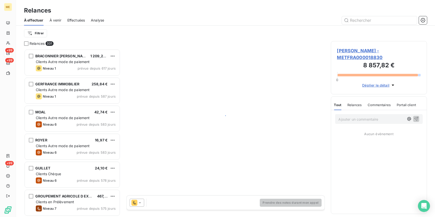
scroll to position [165, 93]
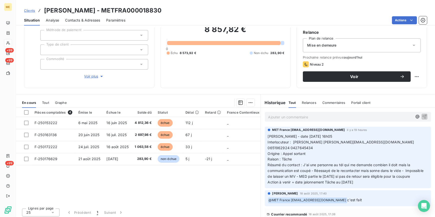
scroll to position [45, 0]
click at [386, 45] on div "Mise en demeure" at bounding box center [362, 45] width 118 height 14
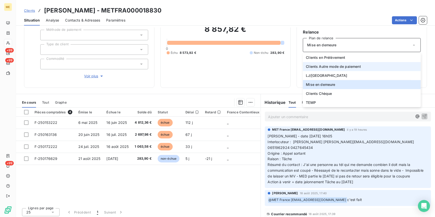
click at [343, 68] on span "Clients Autre mode de paiement" at bounding box center [333, 66] width 55 height 5
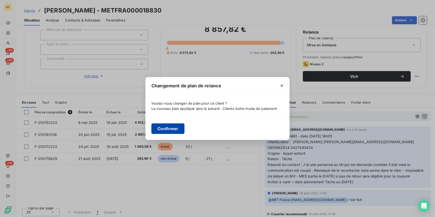
click at [160, 127] on button "Confirmer" at bounding box center [167, 128] width 33 height 11
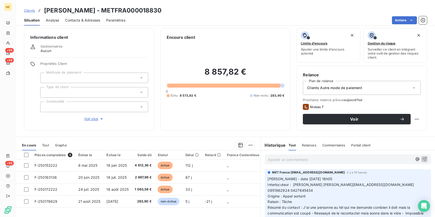
scroll to position [0, 0]
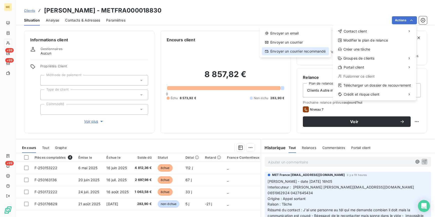
click at [300, 50] on div "Envoyer un courrier recommandé" at bounding box center [295, 51] width 67 height 8
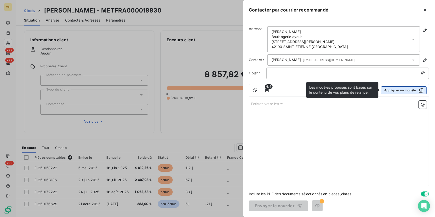
click at [387, 90] on button "Appliquer un modèle" at bounding box center [404, 90] width 46 height 8
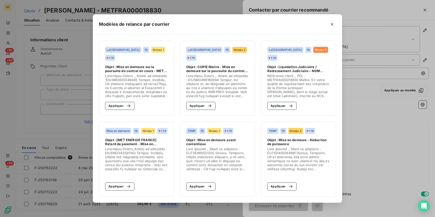
click at [141, 152] on span at bounding box center [136, 159] width 63 height 24
click at [128, 189] on icon "button" at bounding box center [128, 186] width 5 height 5
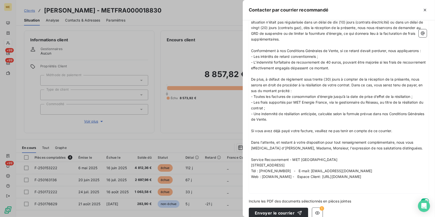
scroll to position [200, 0]
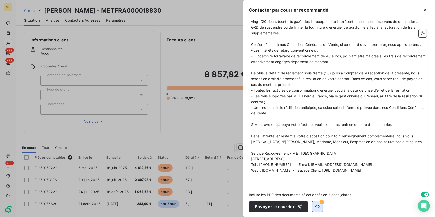
click at [318, 206] on icon "button" at bounding box center [317, 206] width 5 height 5
click at [425, 194] on icon "button" at bounding box center [427, 195] width 4 height 4
click at [318, 205] on icon "button" at bounding box center [317, 206] width 5 height 5
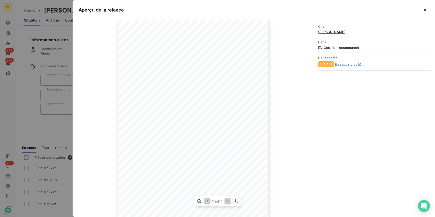
scroll to position [21, 0]
click at [427, 9] on icon "button" at bounding box center [425, 10] width 5 height 5
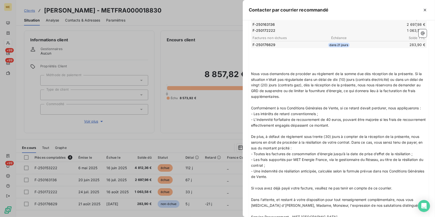
scroll to position [200, 0]
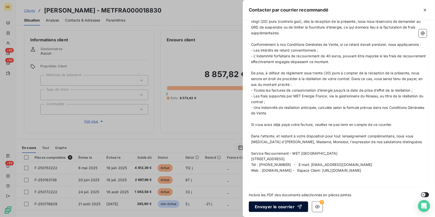
click at [290, 204] on button "Envoyer le courrier" at bounding box center [278, 207] width 59 height 11
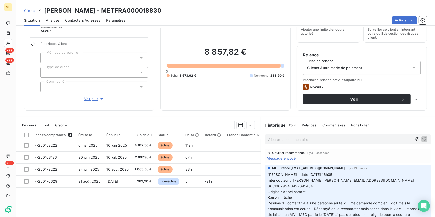
click at [309, 145] on div "Ajouter un commentaire ﻿" at bounding box center [348, 139] width 175 height 18
click at [309, 140] on p "Ajouter un commentaire ﻿" at bounding box center [340, 139] width 144 height 6
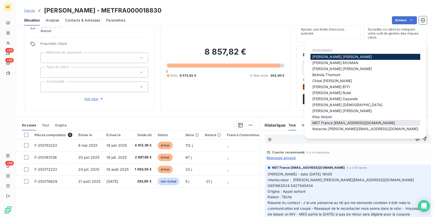
click at [337, 124] on span "MET France [EMAIL_ADDRESS][DOMAIN_NAME]" at bounding box center [354, 123] width 83 height 4
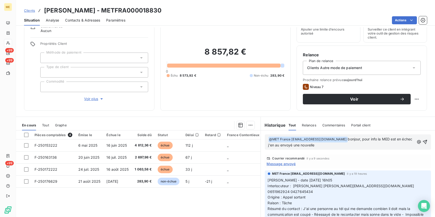
click at [288, 146] on span "bonjour, pour info la MED est en échec j'en au envoyé une nouvelle" at bounding box center [340, 142] width 145 height 10
click at [341, 146] on p "﻿ @ MET [GEOGRAPHIC_DATA] [EMAIL_ADDRESS][DOMAIN_NAME] ﻿ bonjour, pour info la …" at bounding box center [341, 142] width 146 height 12
click at [423, 139] on icon "button" at bounding box center [425, 141] width 5 height 5
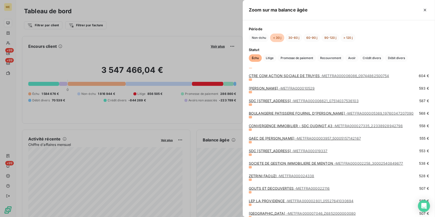
scroll to position [1605, 0]
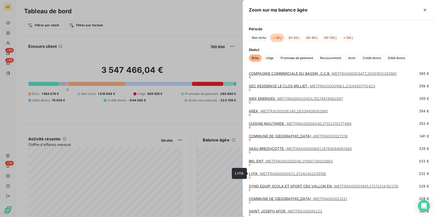
click at [263, 172] on span "- METFRA000000672_01342402255158" at bounding box center [293, 174] width 68 height 4
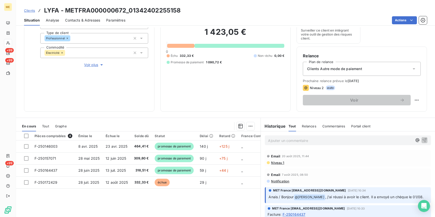
scroll to position [68, 0]
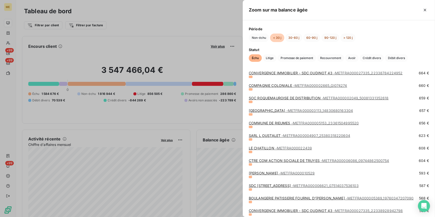
scroll to position [1047, 0]
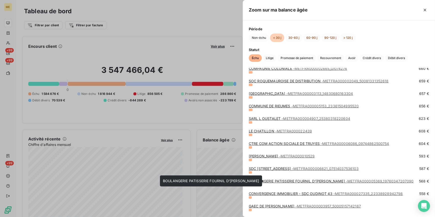
click at [300, 180] on link "BOULANGERIE PATISSERIE FOURNIL D'OLIVIER - METFRA000005369_19760347207090" at bounding box center [331, 181] width 165 height 4
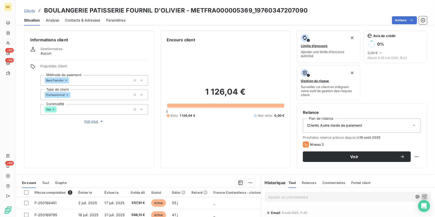
click at [83, 20] on span "Contacts & Adresses" at bounding box center [82, 20] width 35 height 5
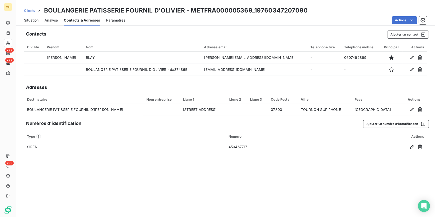
click at [31, 18] on span "Situation" at bounding box center [31, 20] width 15 height 5
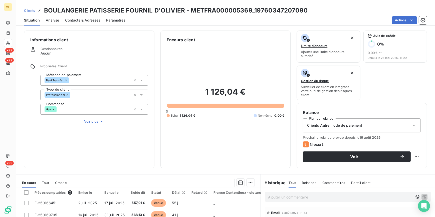
click at [83, 119] on button "Voir plus" at bounding box center [94, 122] width 108 height 6
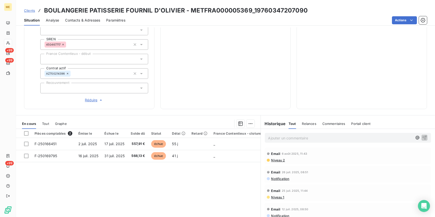
scroll to position [138, 0]
click at [302, 140] on p "Ajouter un commentaire ﻿" at bounding box center [340, 138] width 144 height 6
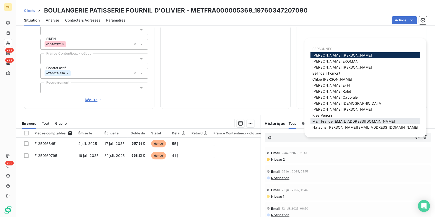
click at [316, 124] on div "MET France [EMAIL_ADDRESS][DOMAIN_NAME]" at bounding box center [366, 121] width 110 height 6
click at [316, 121] on span "MET France [EMAIL_ADDRESS][DOMAIN_NAME]" at bounding box center [354, 121] width 83 height 4
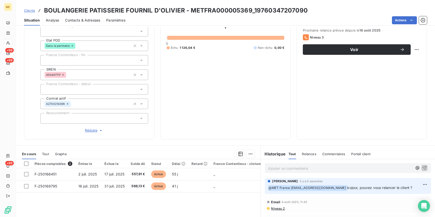
scroll to position [115, 0]
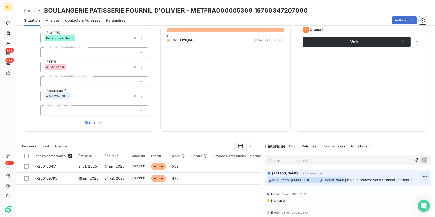
click at [417, 176] on html "ME +99 +99 +99 Clients BOULANGERIE PATISSERIE FOURNIL D'OLIVIER - METFRA0000053…" at bounding box center [217, 108] width 435 height 217
click at [402, 187] on div "Editer" at bounding box center [406, 188] width 28 height 8
click at [350, 179] on span "bojour, pouvez vous relancer le client ?" at bounding box center [380, 180] width 65 height 4
click at [423, 182] on icon "button" at bounding box center [425, 180] width 4 height 4
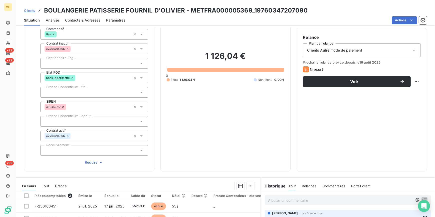
scroll to position [69, 0]
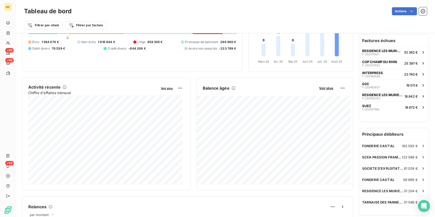
scroll to position [46, 0]
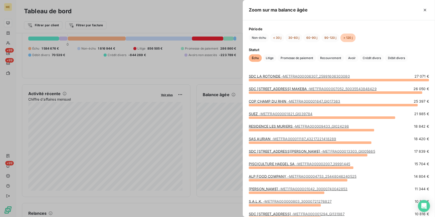
click at [300, 111] on div "COP CHAMP DU RHIN - METFRA000001647_GI017363 25 397 €" at bounding box center [339, 105] width 180 height 13
click at [299, 112] on span "- METFRA000001821_GI039784" at bounding box center [286, 114] width 54 height 4
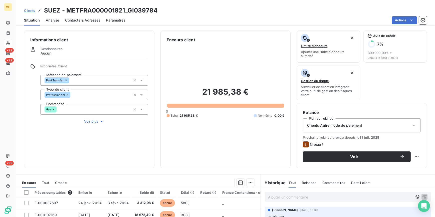
click at [94, 120] on span "Voir plus" at bounding box center [94, 121] width 20 height 5
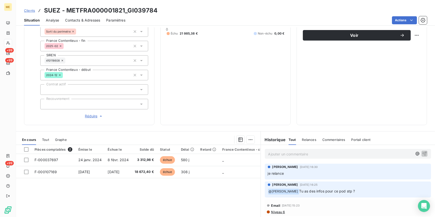
scroll to position [68, 0]
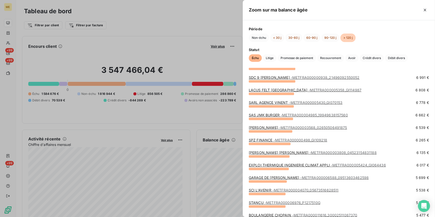
scroll to position [410, 0]
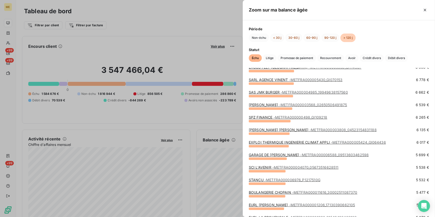
click at [312, 180] on span "- METFRA000006976_P1217510G" at bounding box center [293, 180] width 56 height 4
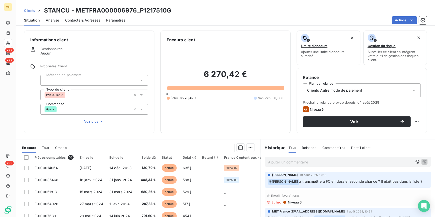
scroll to position [23, 0]
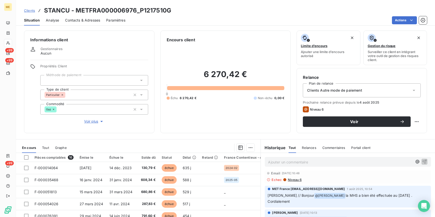
click at [85, 119] on button "Voir plus" at bounding box center [94, 122] width 108 height 6
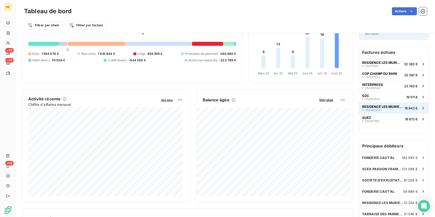
scroll to position [46, 0]
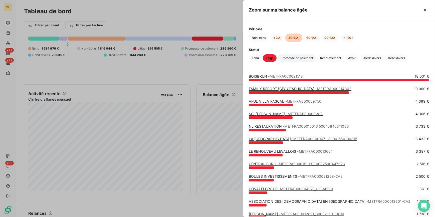
click at [294, 56] on span "Promesse de paiement" at bounding box center [297, 58] width 39 height 8
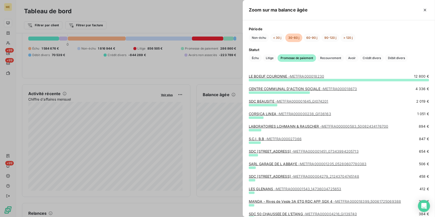
click at [291, 74] on span "- METFRA000018230" at bounding box center [306, 76] width 36 height 4
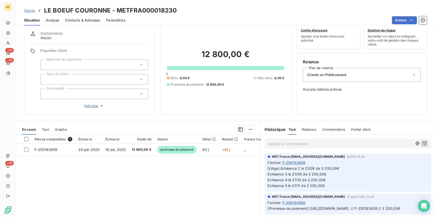
scroll to position [23, 0]
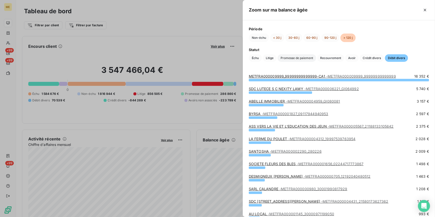
click at [311, 58] on span "Promesse de paiement" at bounding box center [297, 58] width 39 height 8
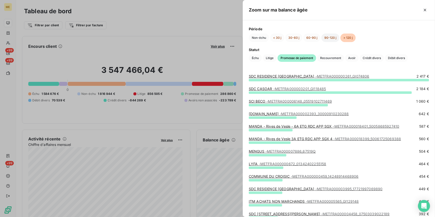
click at [327, 39] on button "90-120 j" at bounding box center [331, 38] width 18 height 9
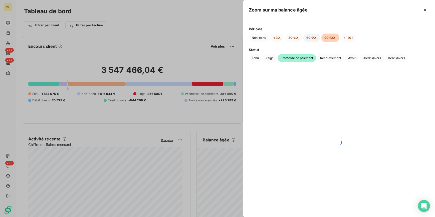
click at [317, 38] on button "60-90 j" at bounding box center [311, 38] width 17 height 9
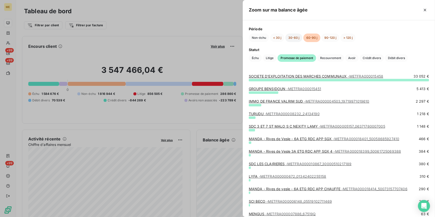
click at [293, 38] on button "30-60 j" at bounding box center [293, 38] width 17 height 9
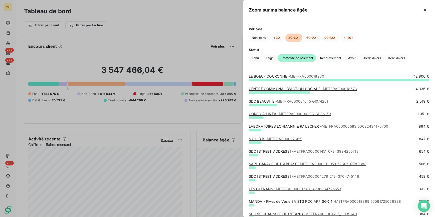
click at [293, 90] on link "CENTRE COMMUNAL D'ACTION SOCIALE - METFRA000018673" at bounding box center [303, 89] width 108 height 4
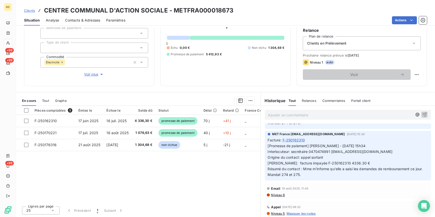
scroll to position [68, 0]
